Goal: Task Accomplishment & Management: Complete application form

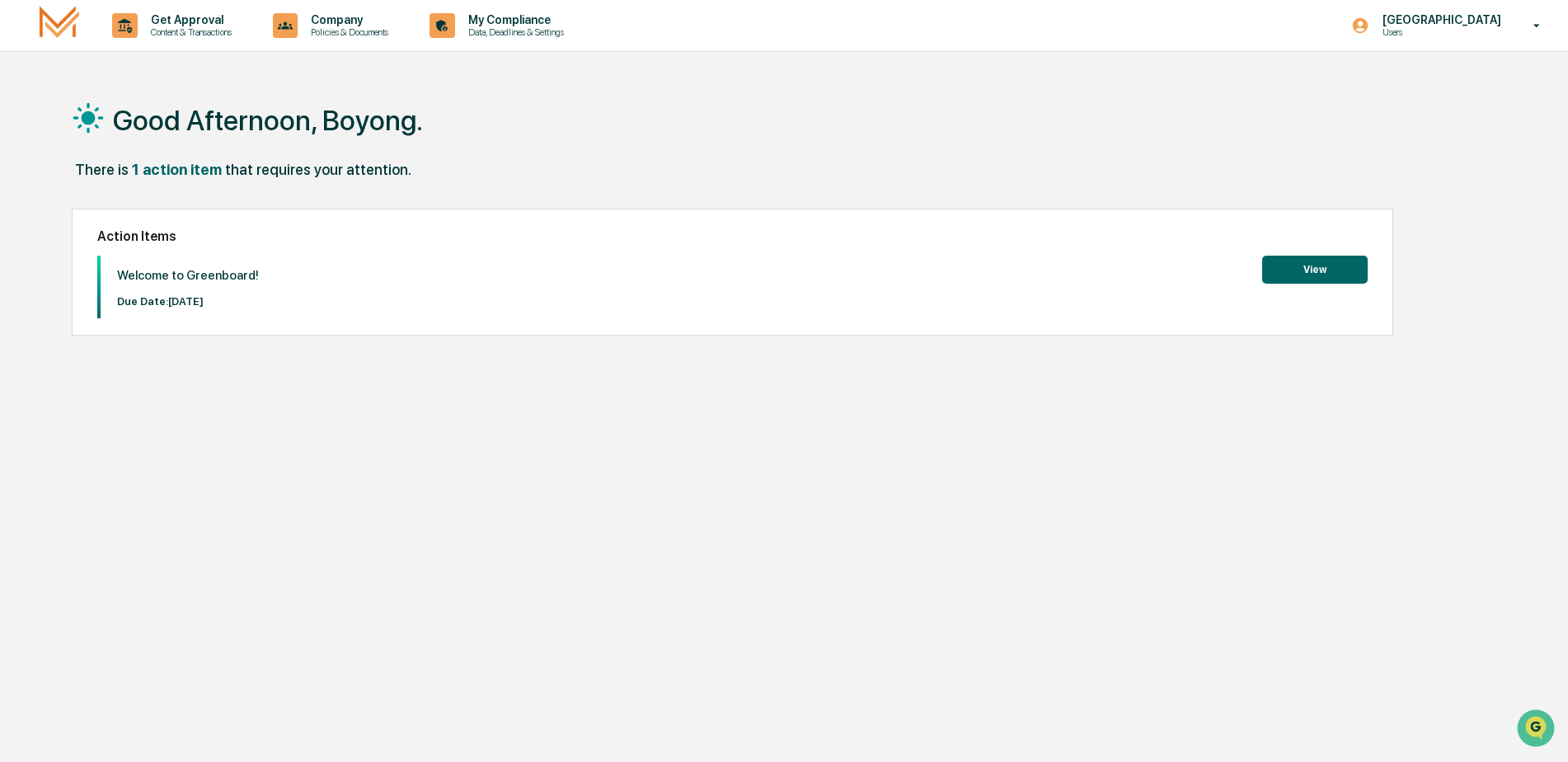
click at [1318, 273] on button "View" at bounding box center [1315, 269] width 106 height 28
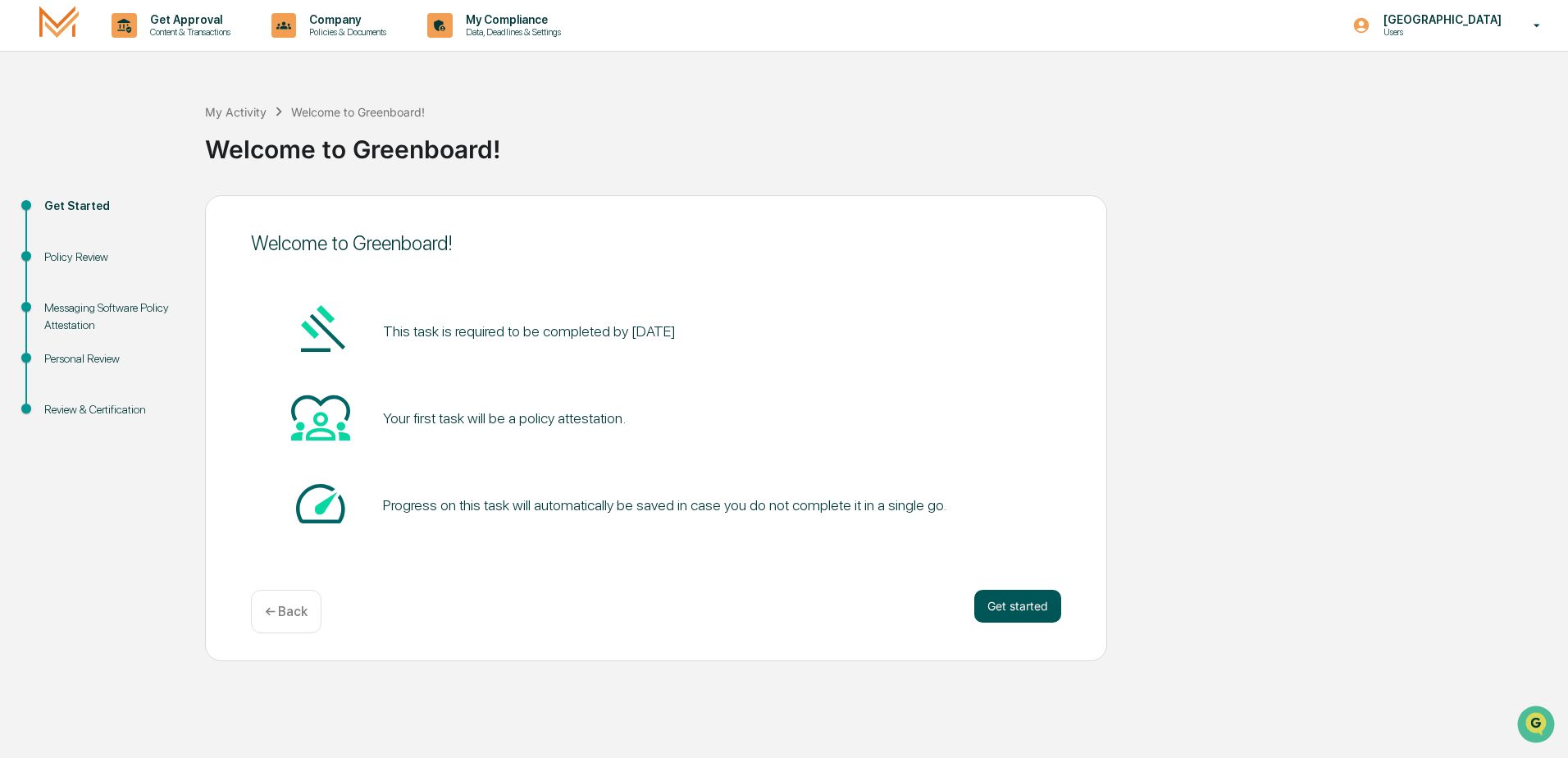
click at [1018, 608] on button "Get started" at bounding box center [1018, 606] width 87 height 33
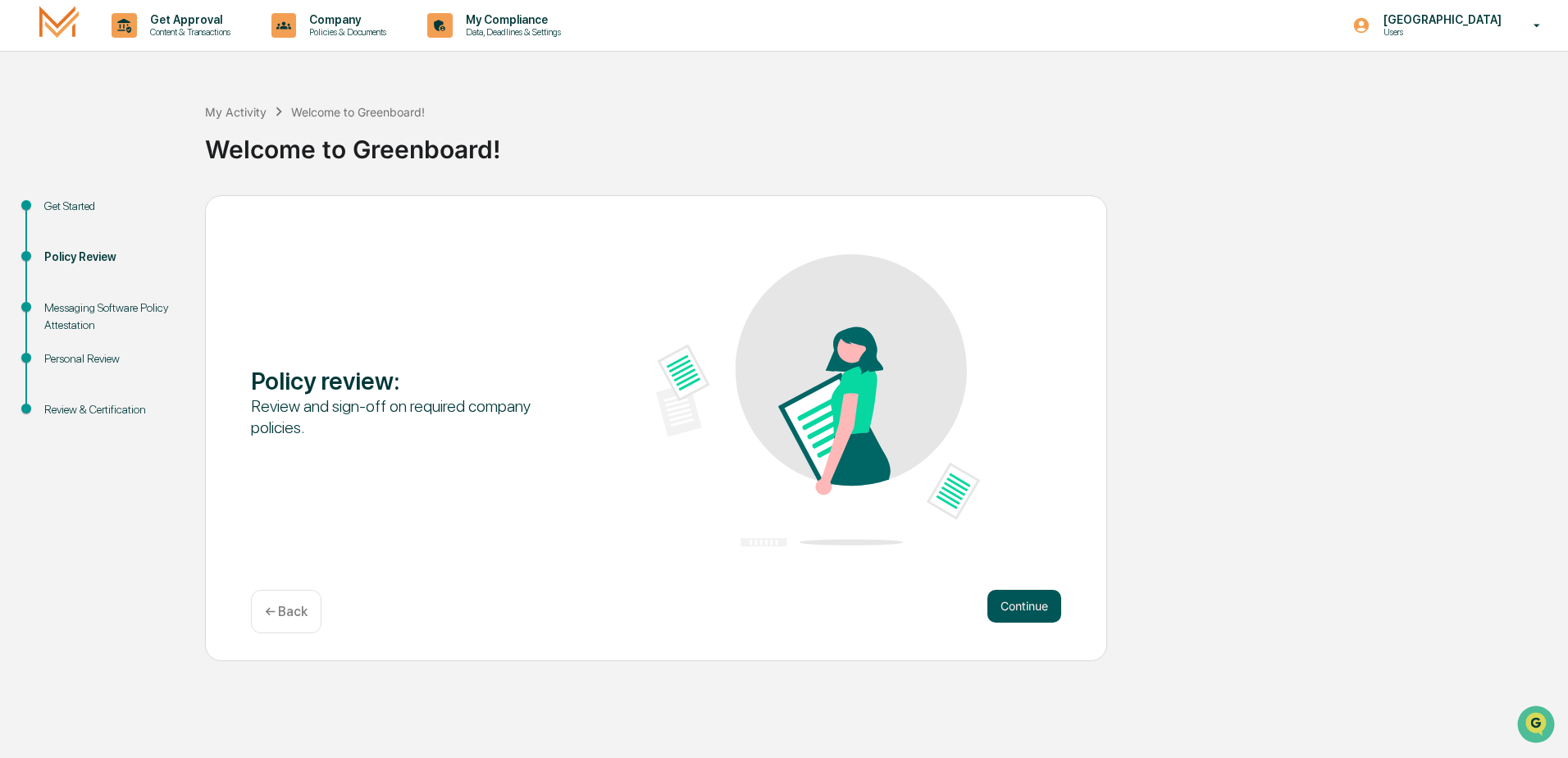
click at [1025, 605] on button "Continue" at bounding box center [1024, 606] width 74 height 33
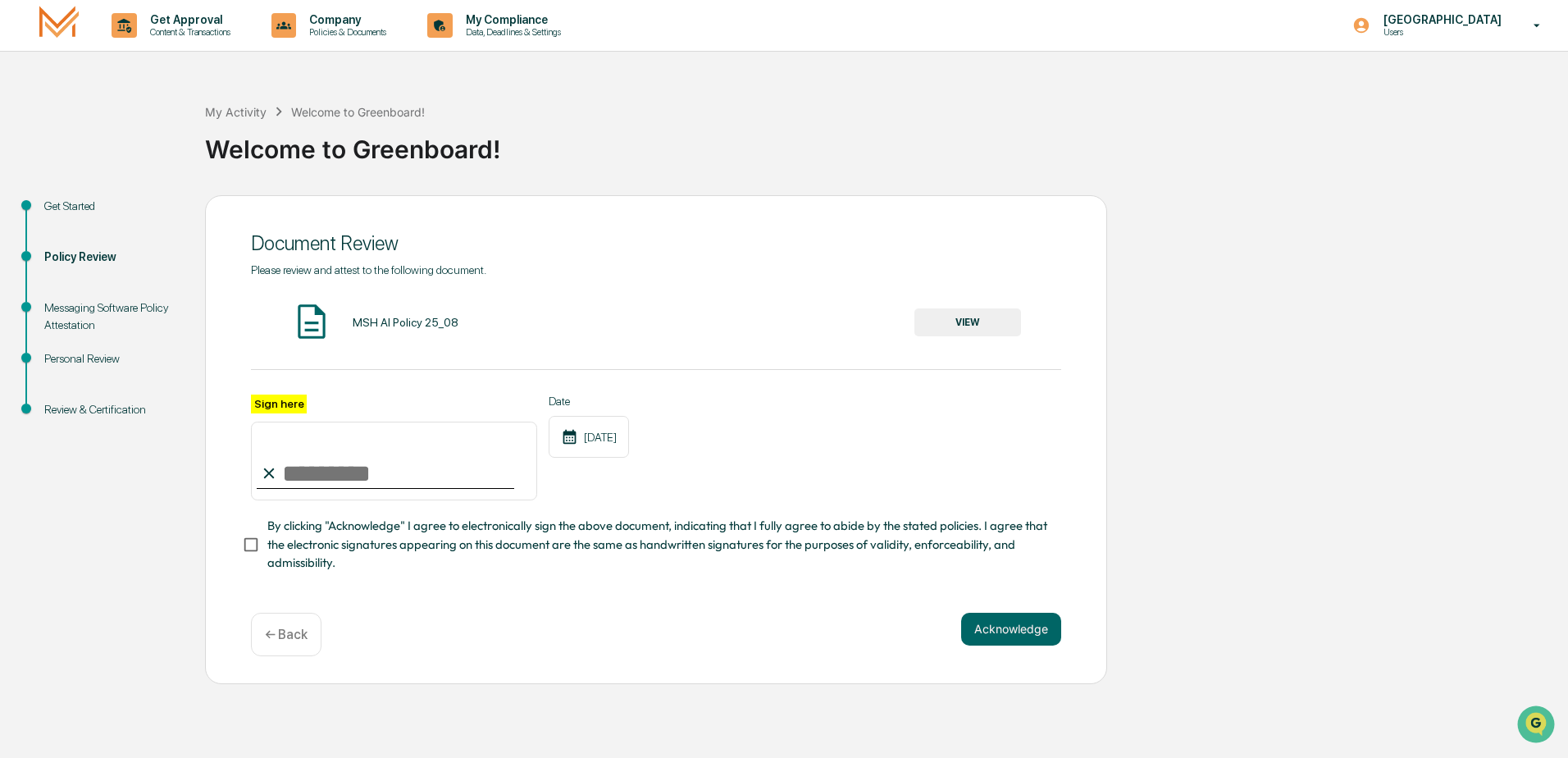
click at [981, 319] on button "VIEW" at bounding box center [967, 322] width 106 height 28
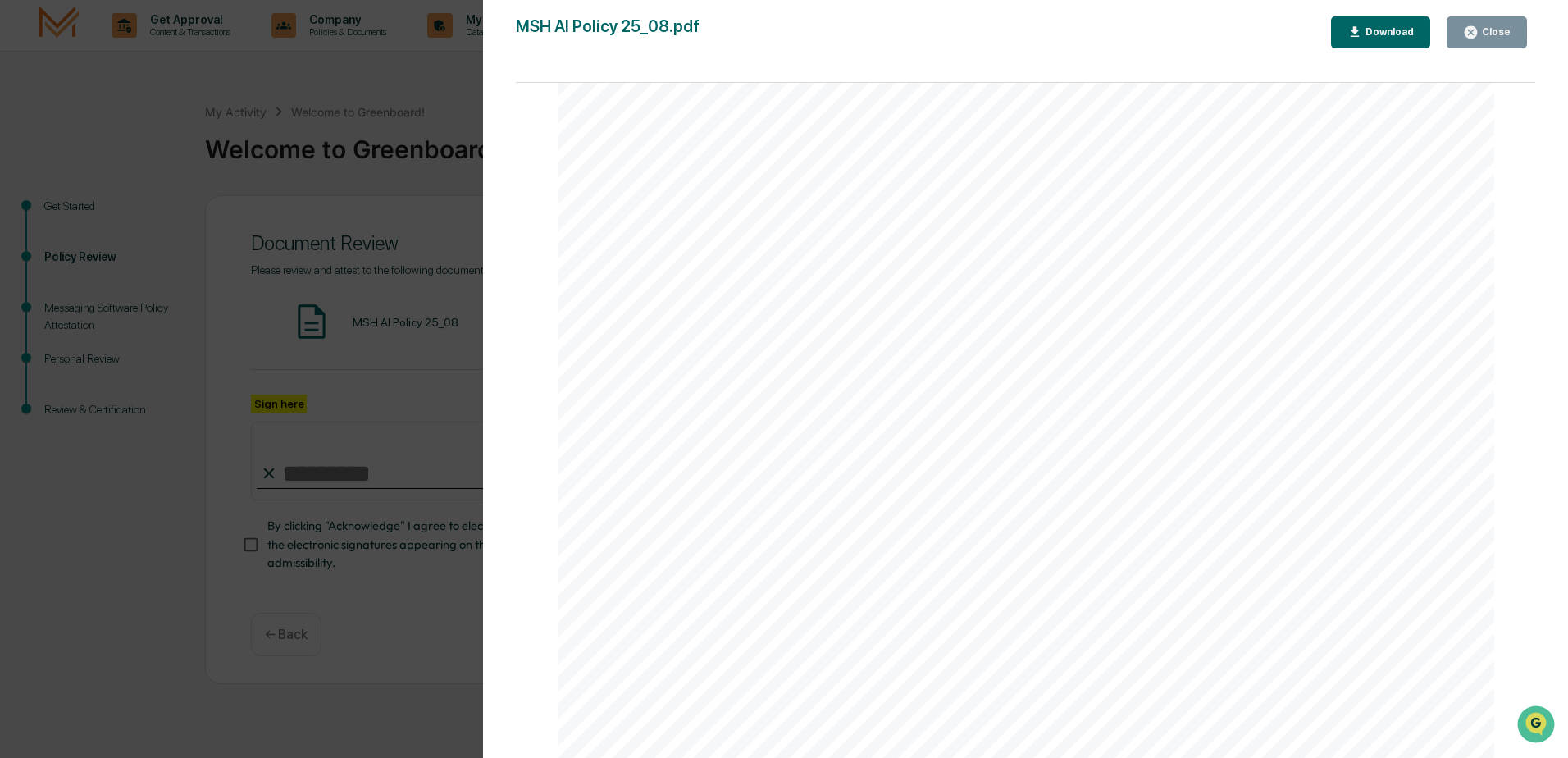
scroll to position [3108, 0]
click at [784, 570] on div "AI Policy Generative Artificial Intelligence [PERSON_NAME] & Co., Member FINRA/…" at bounding box center [1025, 152] width 937 height 1213
click at [1491, 31] on div "Close" at bounding box center [1494, 32] width 32 height 12
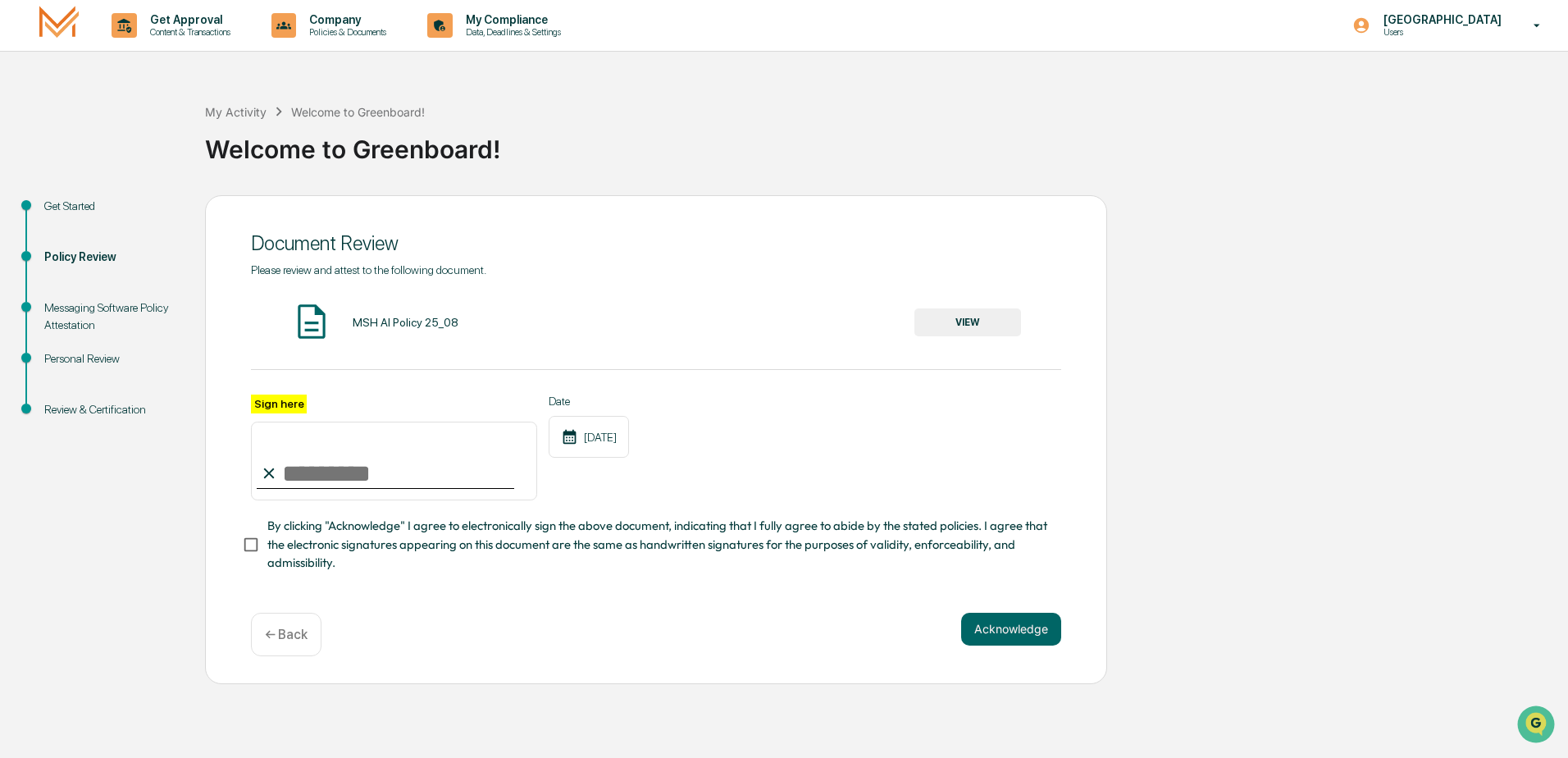
click at [284, 467] on input "Sign here" at bounding box center [393, 461] width 286 height 79
type input "**********"
click at [1004, 640] on button "Acknowledge" at bounding box center [1011, 629] width 100 height 33
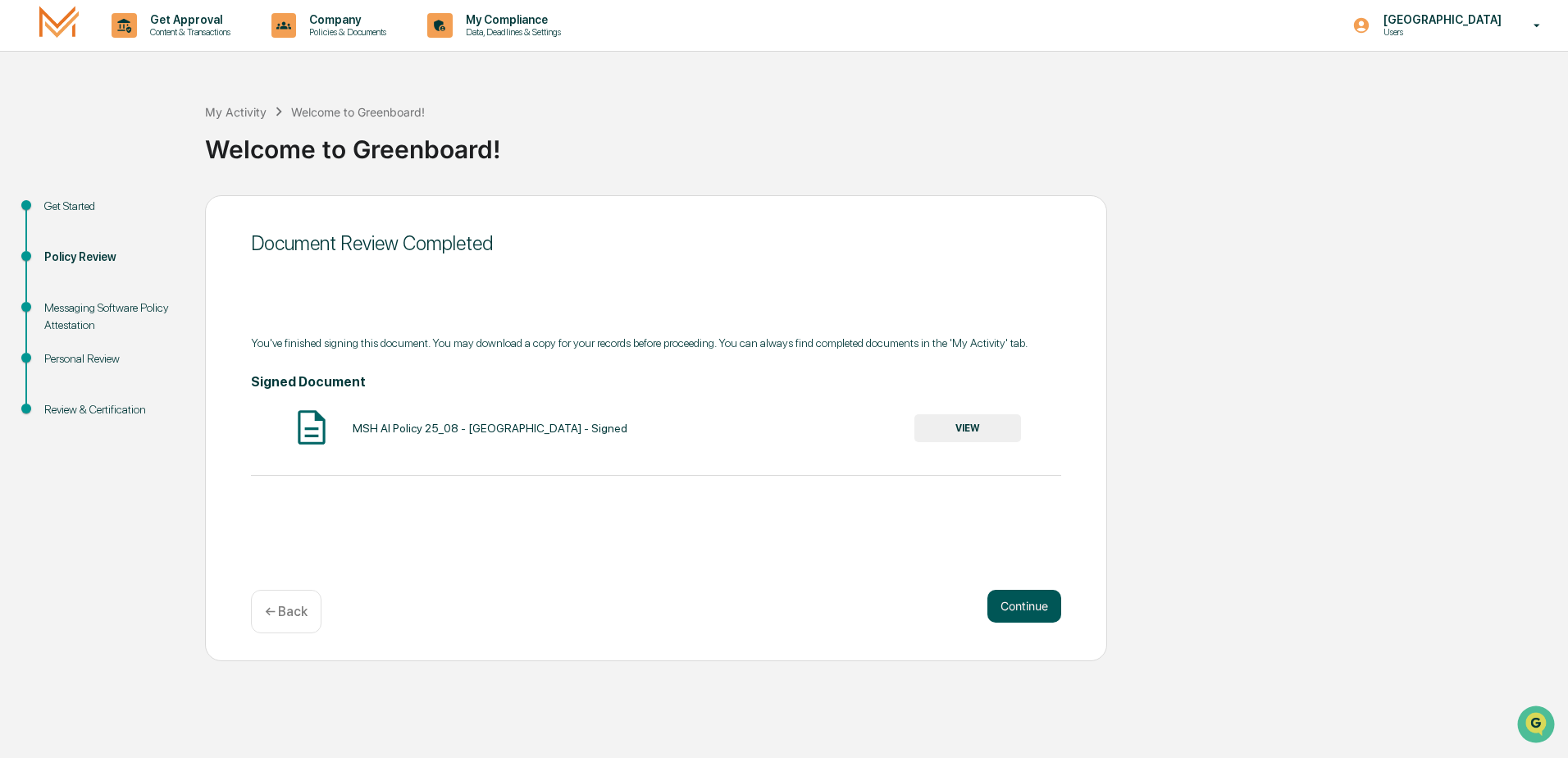
click at [1027, 601] on button "Continue" at bounding box center [1024, 606] width 74 height 33
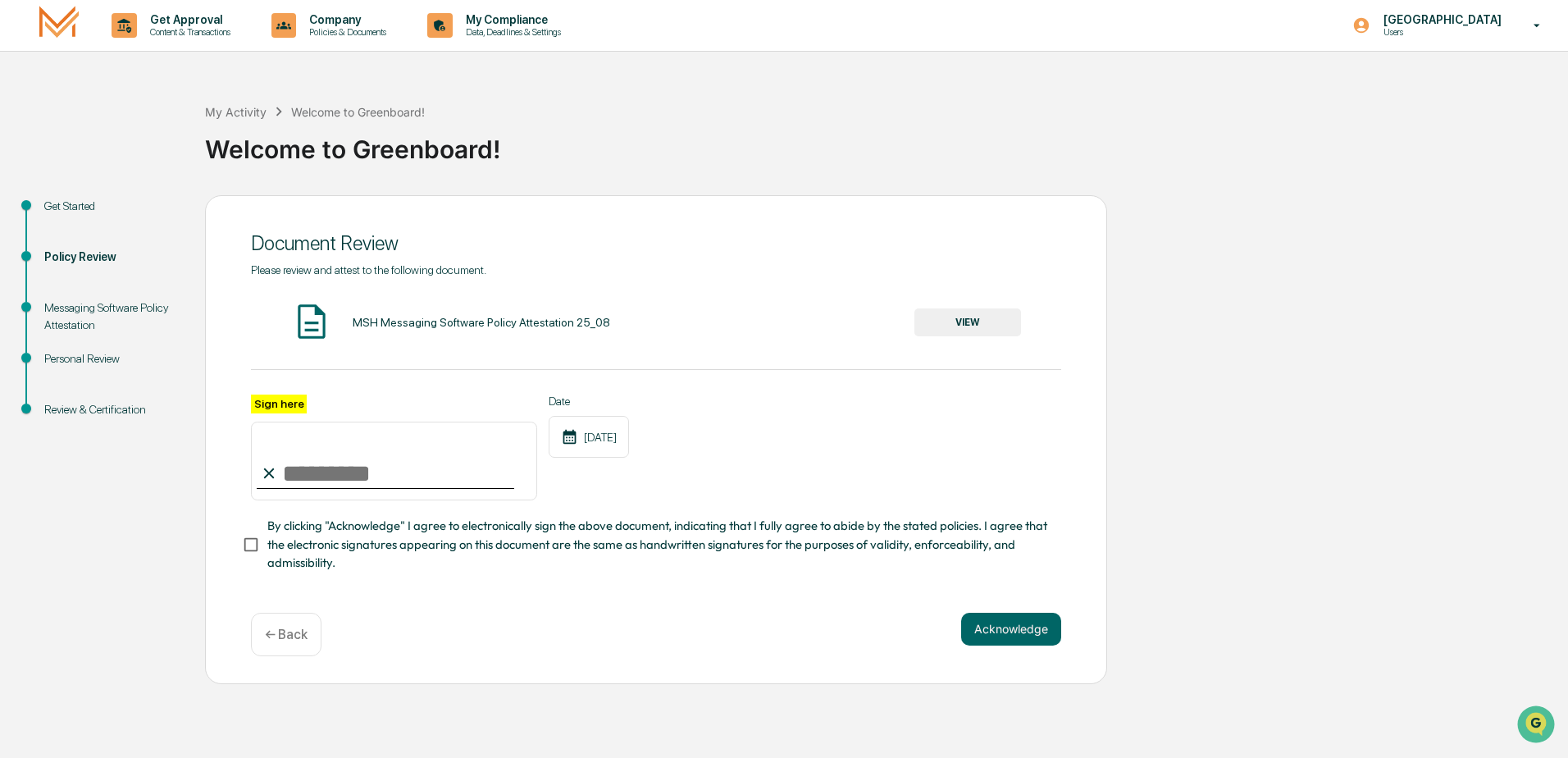
click at [953, 317] on button "VIEW" at bounding box center [967, 322] width 106 height 28
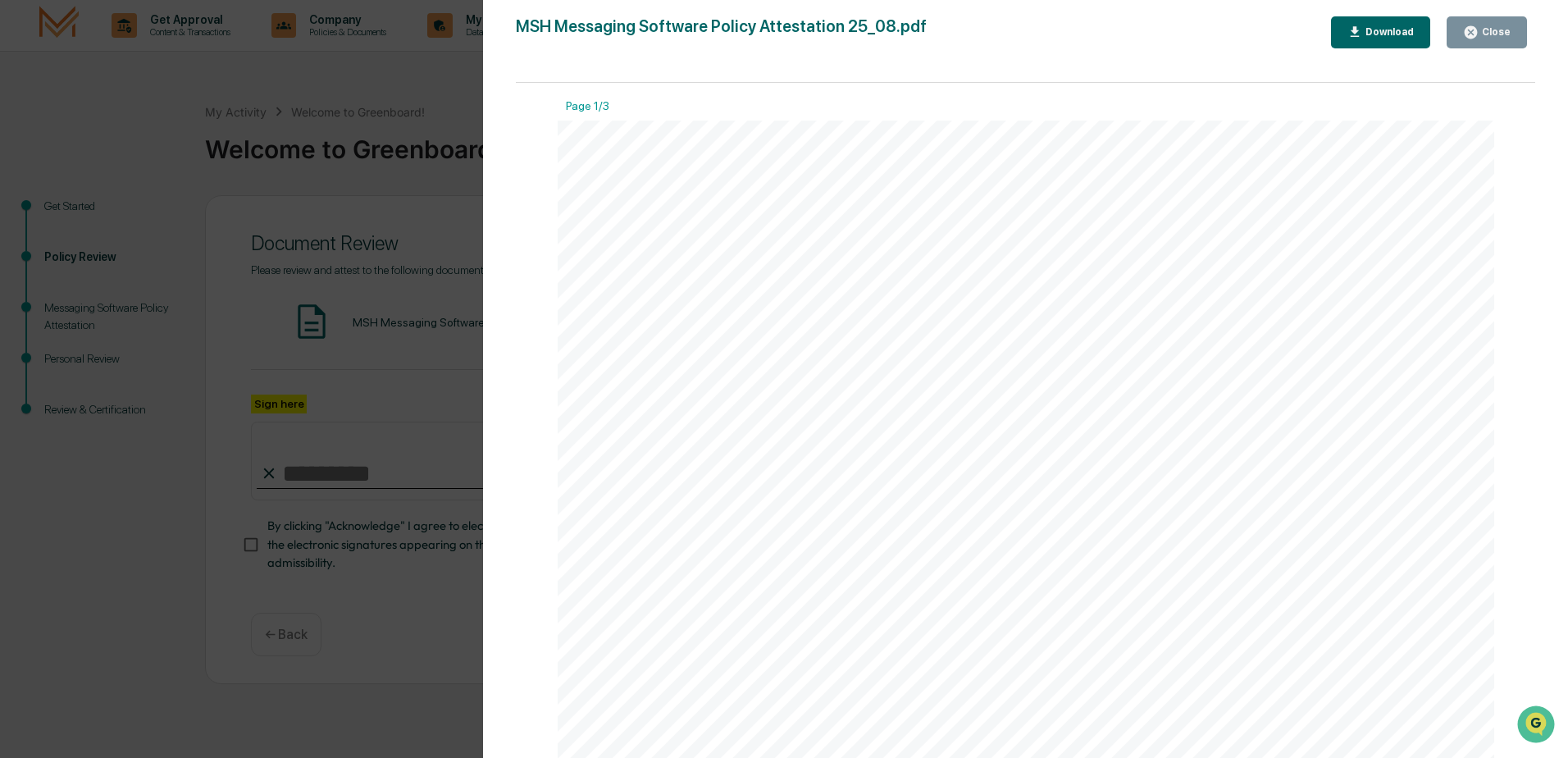
click at [1379, 40] on button "Download" at bounding box center [1381, 32] width 100 height 32
click at [934, 149] on div "Messaging Software Policy Attestation [PERSON_NAME] & Co., Member FINRA/SIPC Pa…" at bounding box center [1025, 727] width 937 height 1213
click at [1503, 25] on div "Close" at bounding box center [1486, 32] width 48 height 15
